Goal: Understand process/instructions

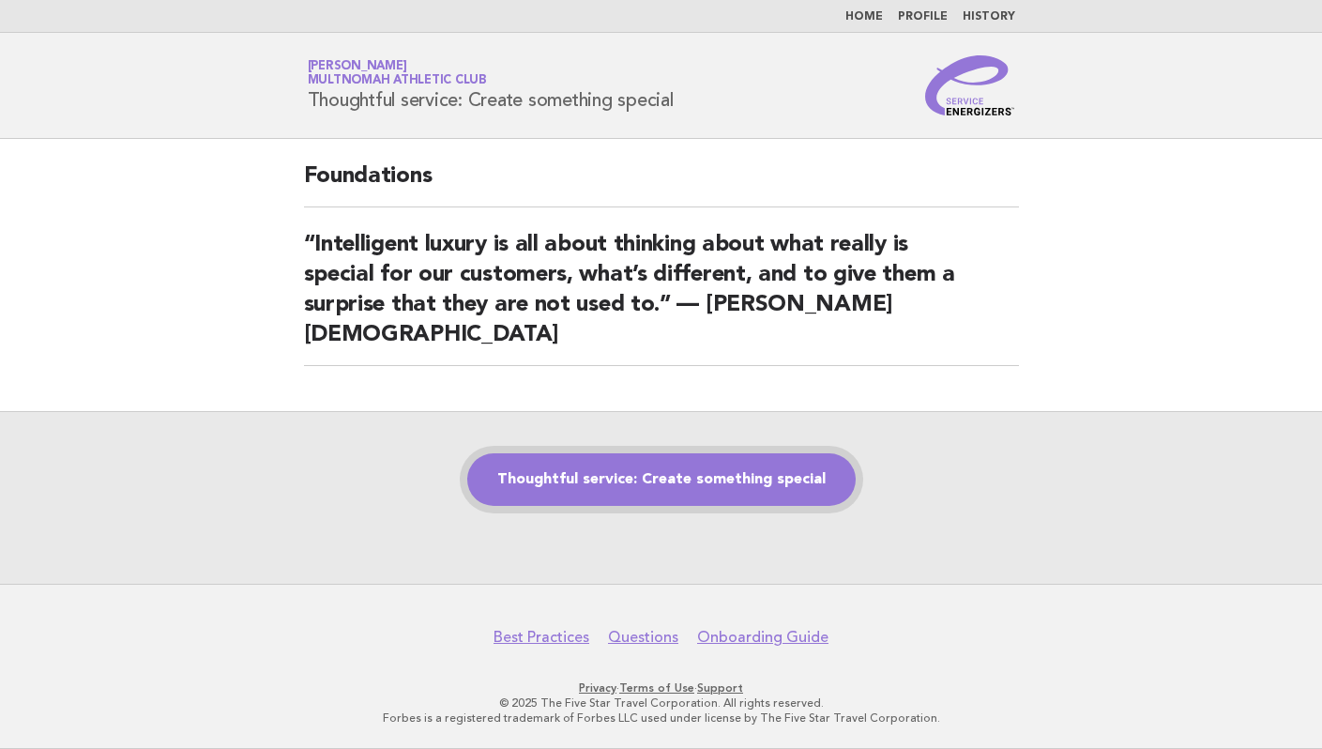
click at [673, 453] on link "Thoughtful service: Create something special" at bounding box center [661, 479] width 389 height 53
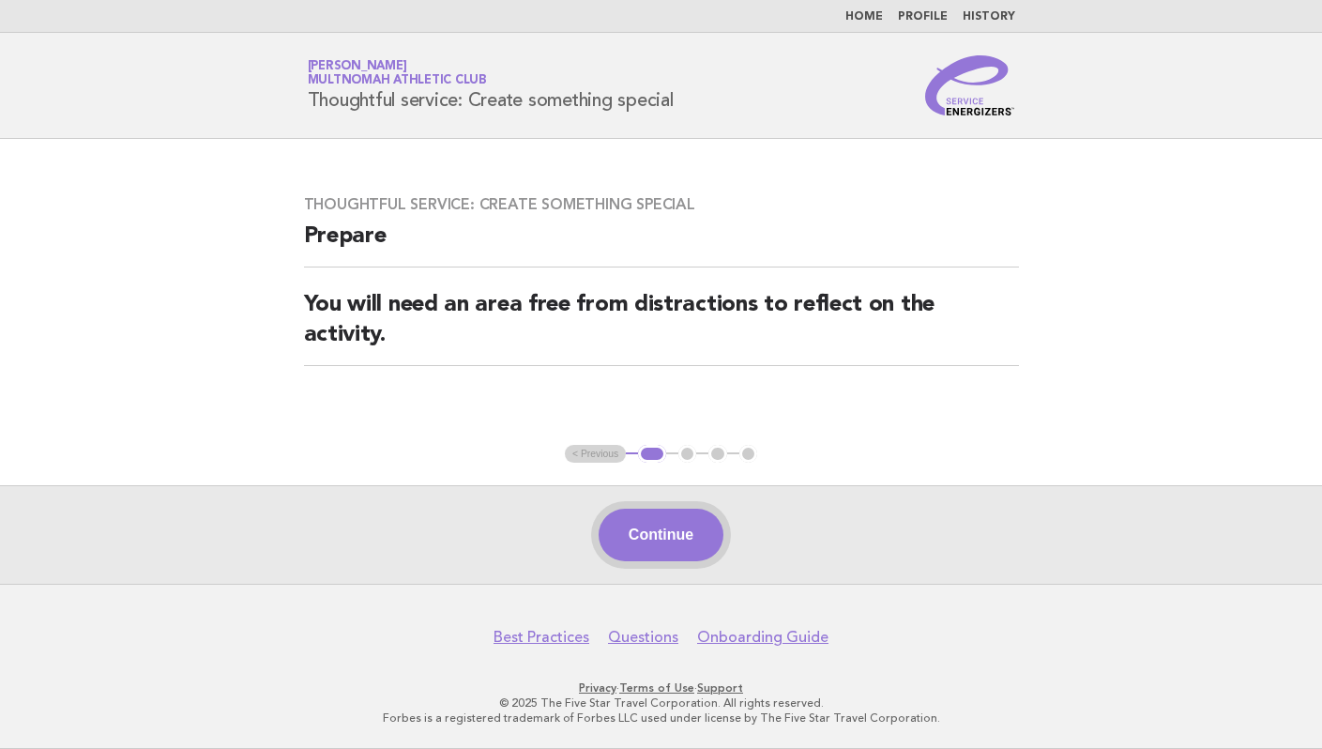
click at [645, 520] on button "Continue" at bounding box center [661, 535] width 125 height 53
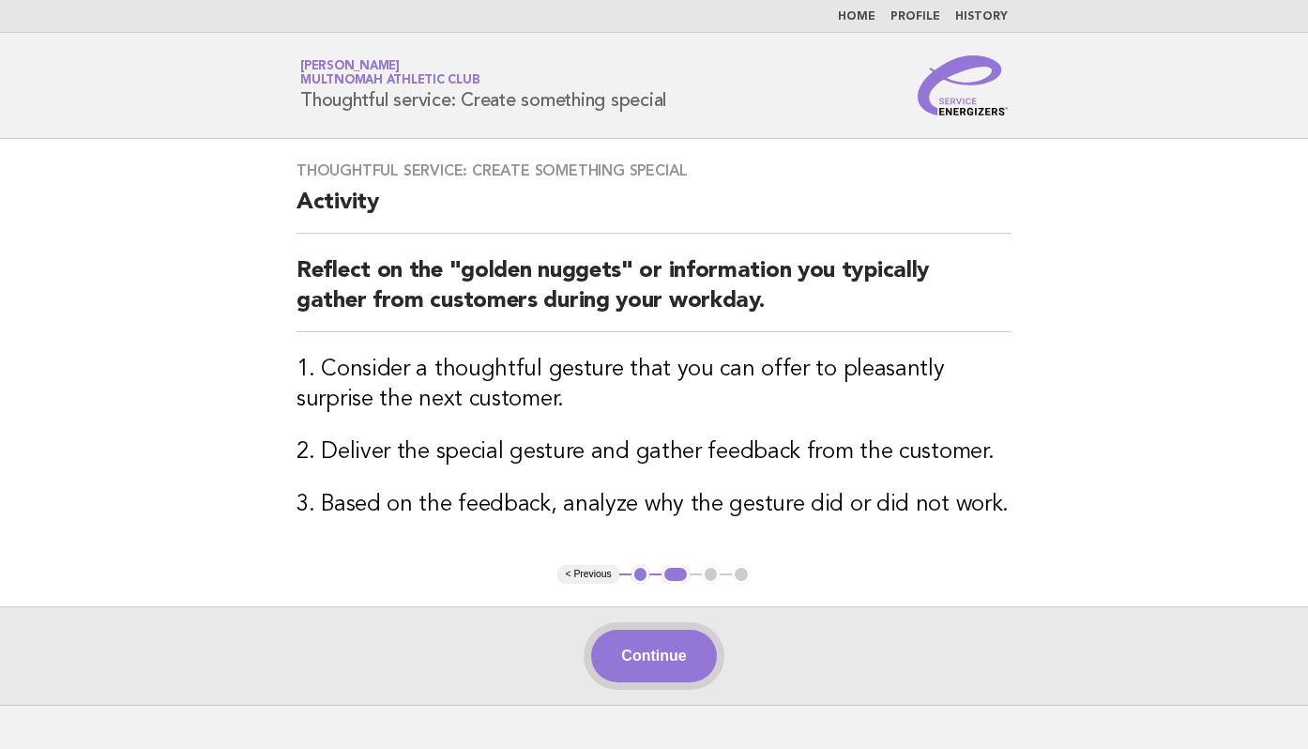
click at [680, 639] on button "Continue" at bounding box center [653, 656] width 125 height 53
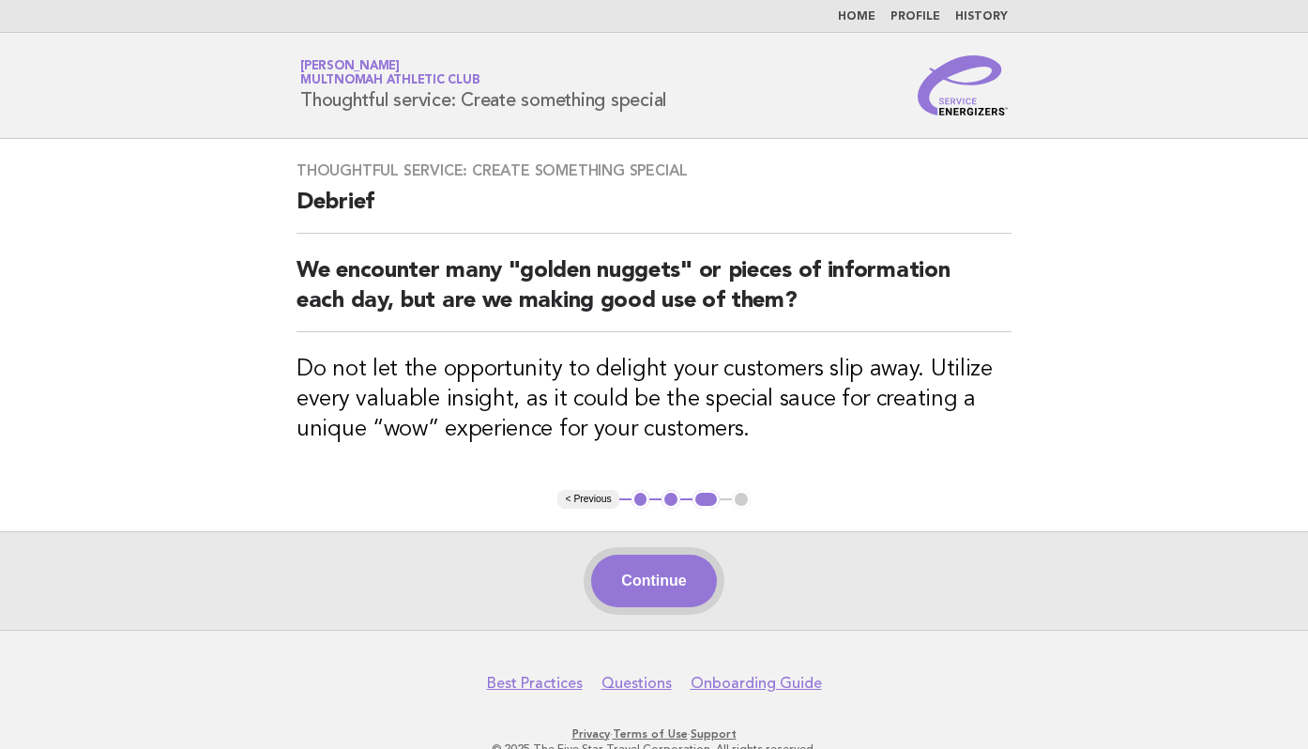
click at [672, 590] on button "Continue" at bounding box center [653, 581] width 125 height 53
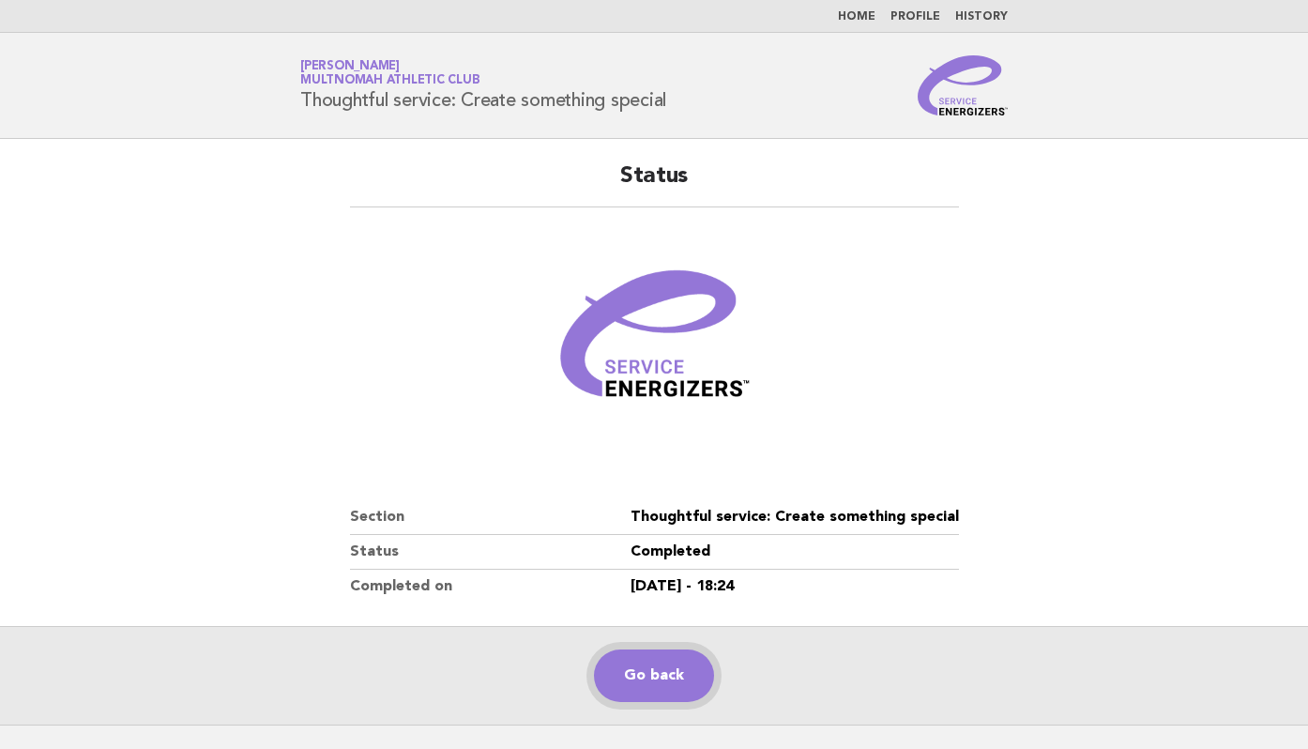
click at [652, 673] on link "Go back" at bounding box center [654, 675] width 120 height 53
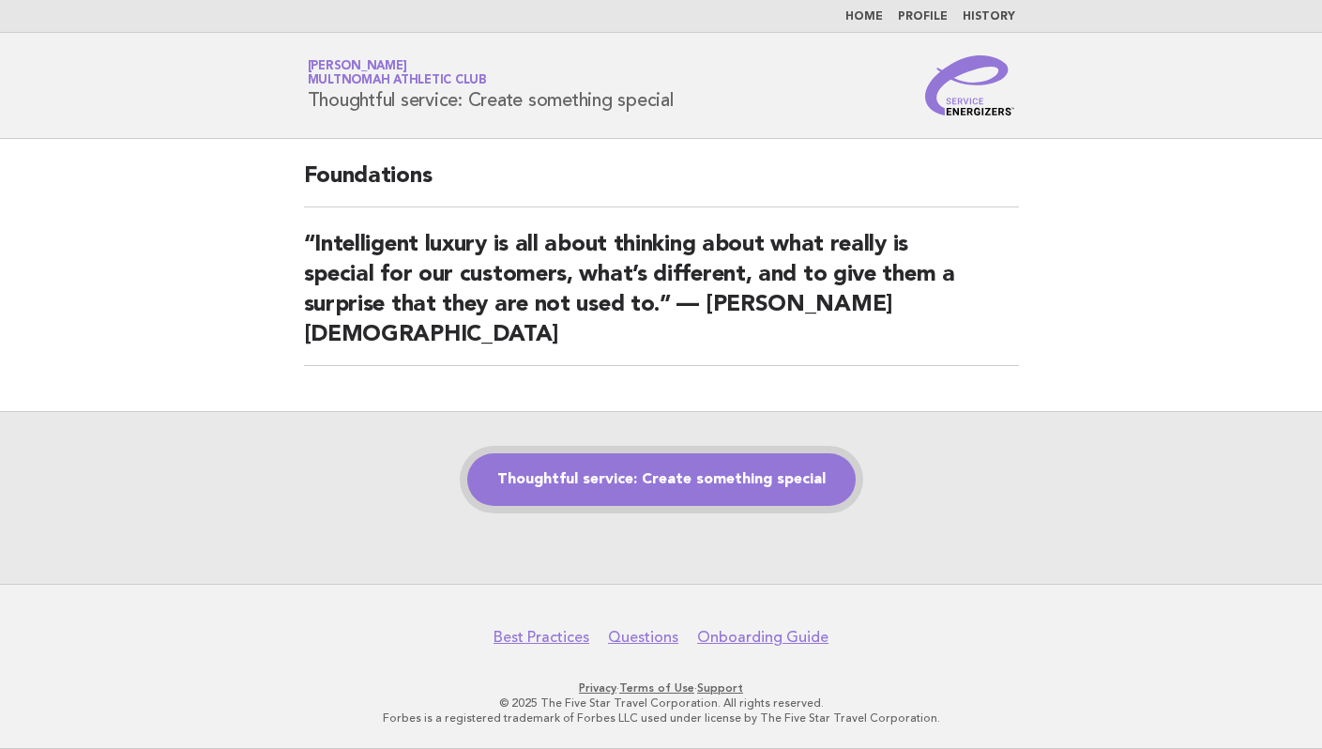
click at [657, 477] on link "Thoughtful service: Create something special" at bounding box center [661, 479] width 389 height 53
